Goal: Check status

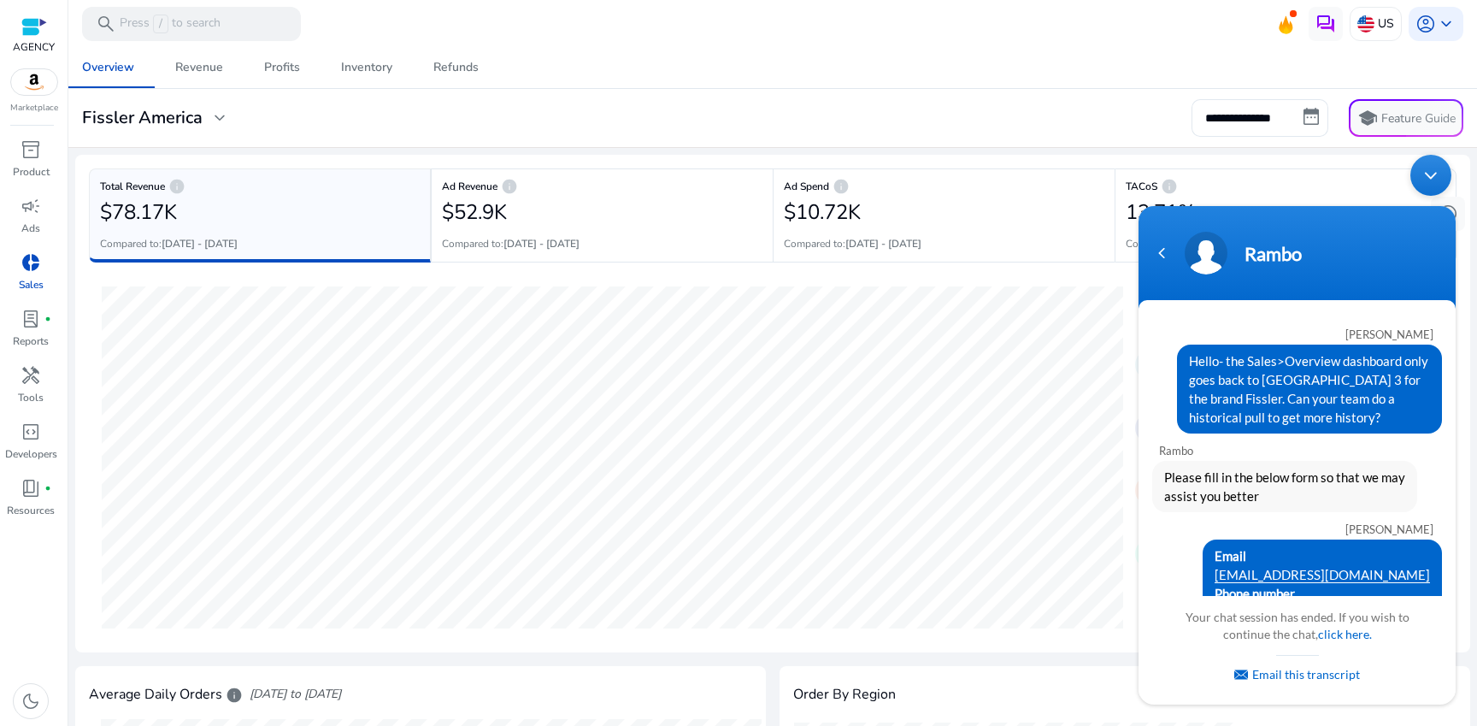
scroll to position [306, 0]
